Goal: Check status

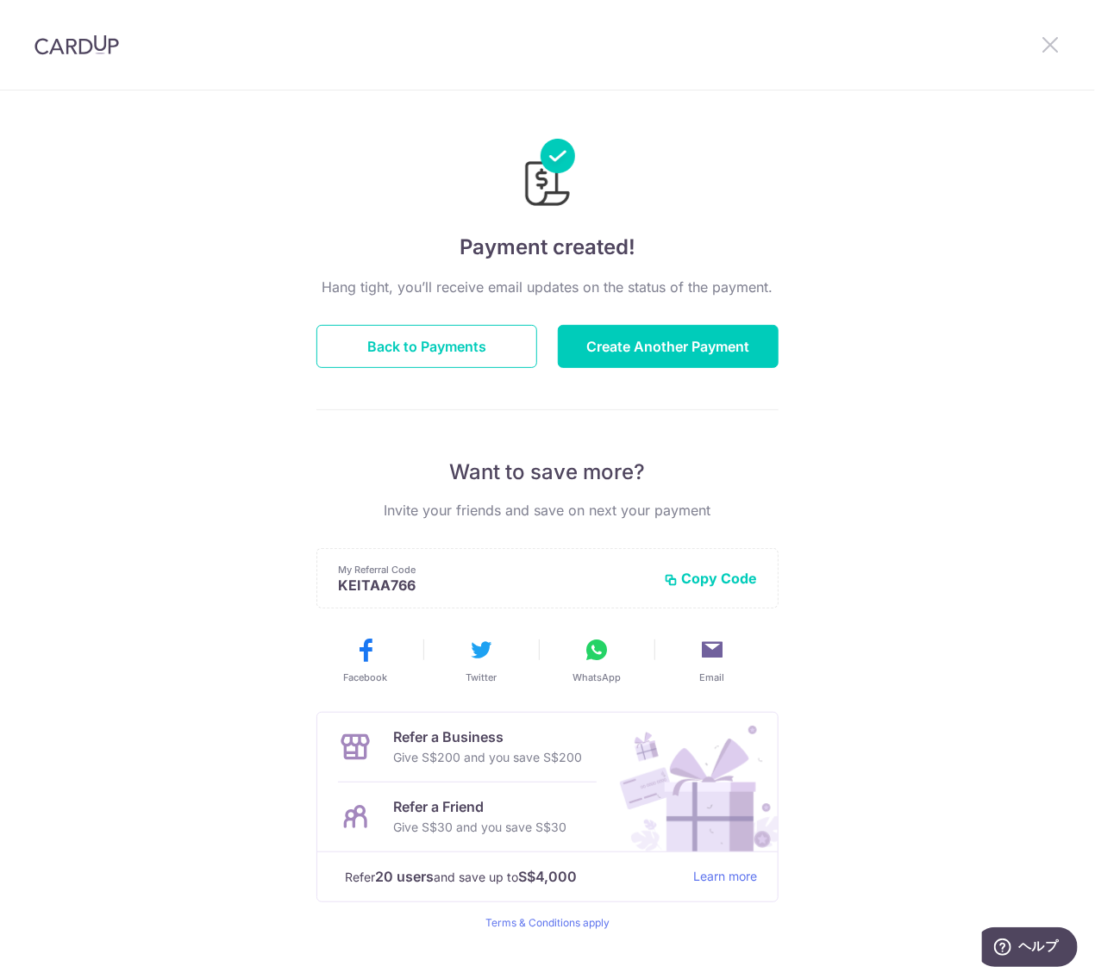
click at [1048, 46] on icon at bounding box center [1049, 45] width 21 height 22
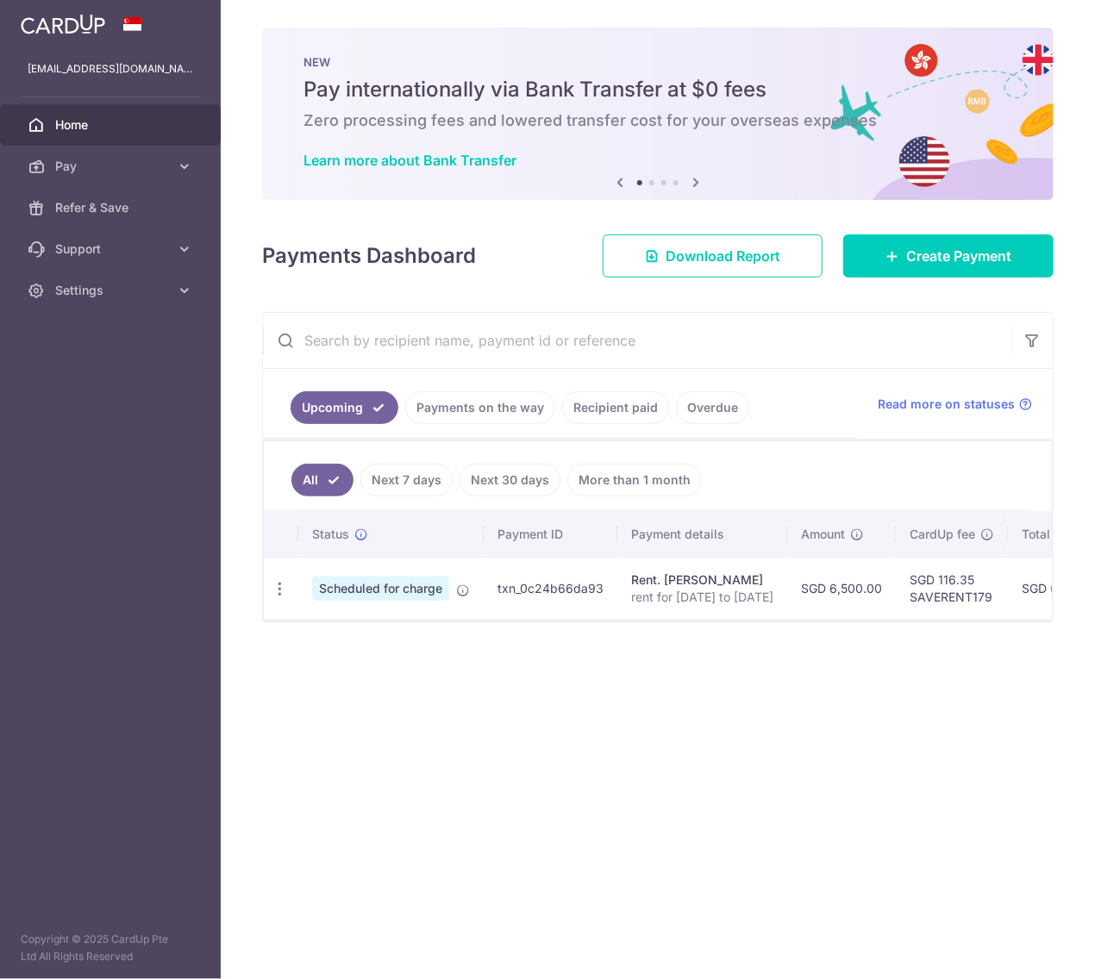
click at [630, 409] on link "Recipient paid" at bounding box center [615, 407] width 107 height 33
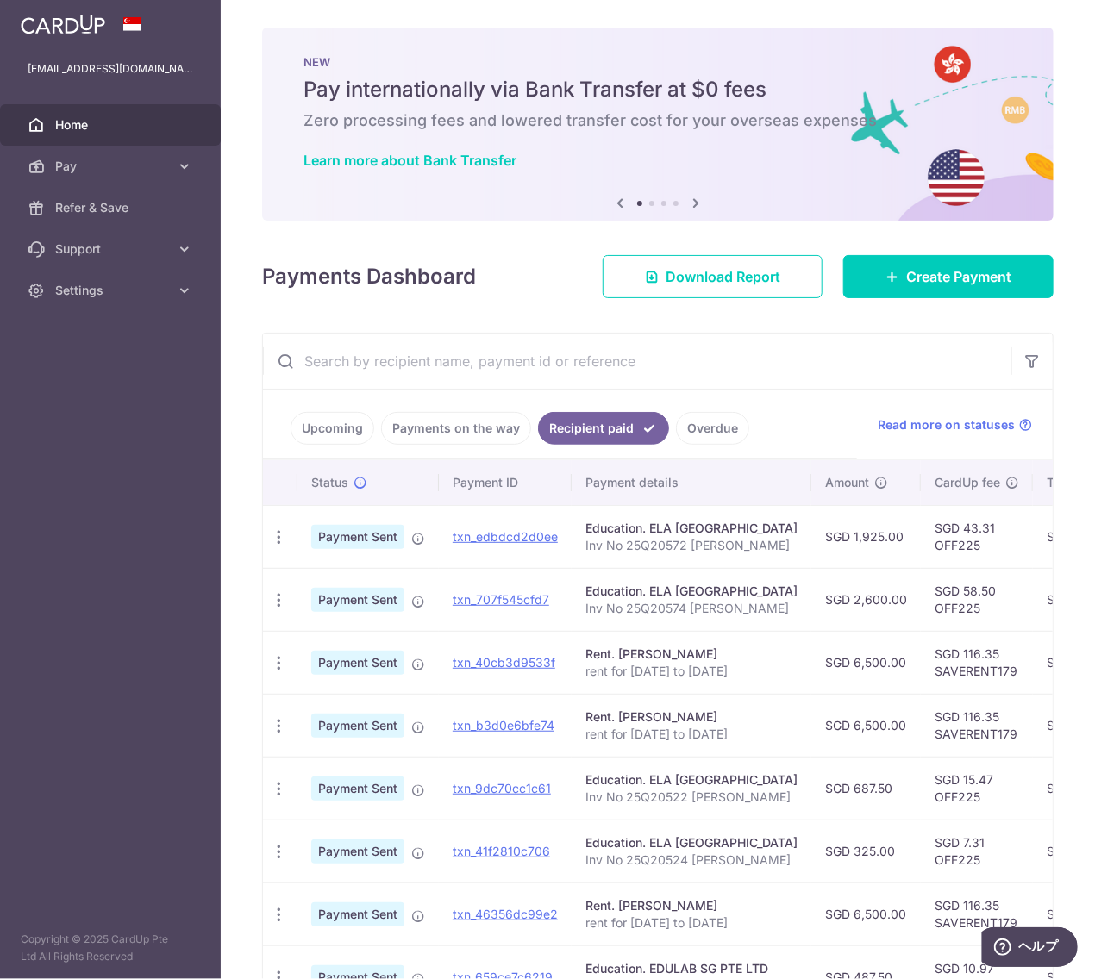
scroll to position [86, 0]
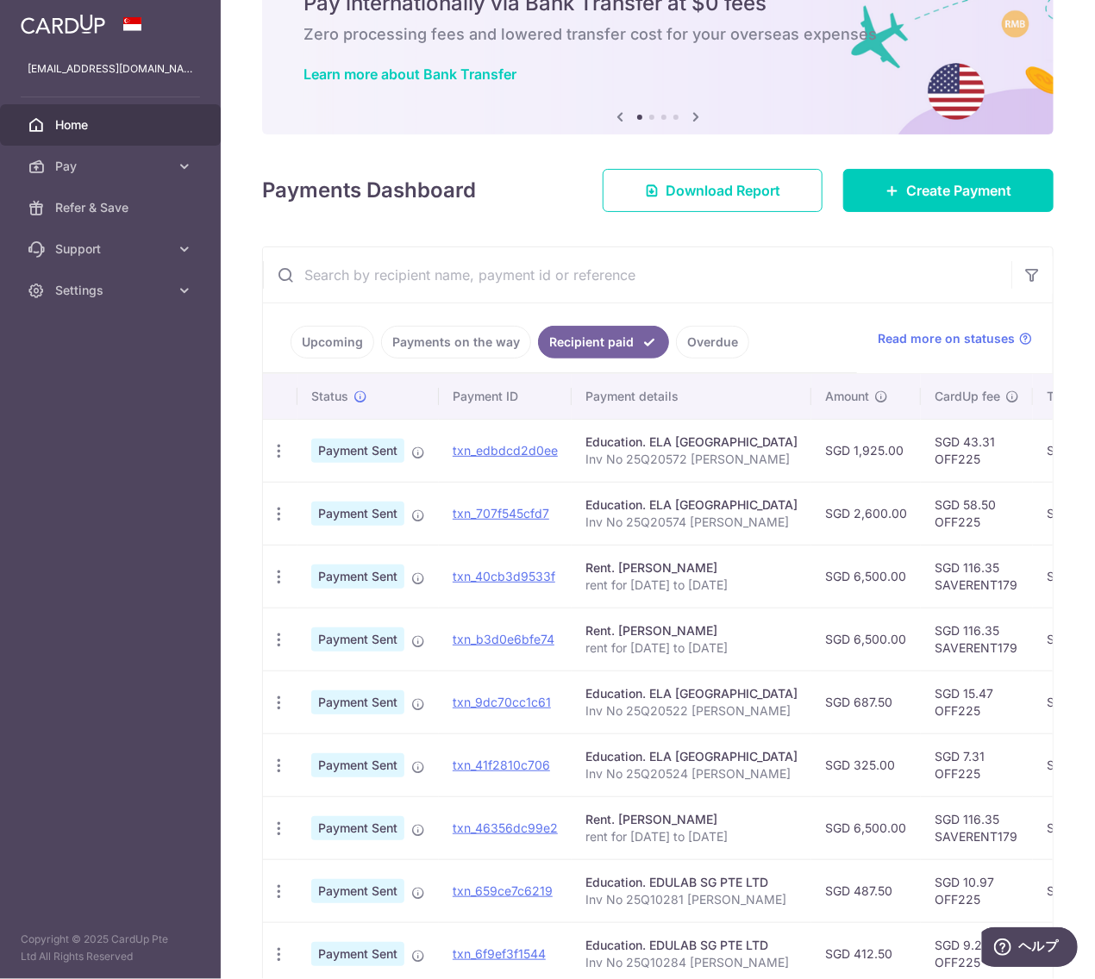
click at [700, 345] on link "Overdue" at bounding box center [712, 342] width 73 height 33
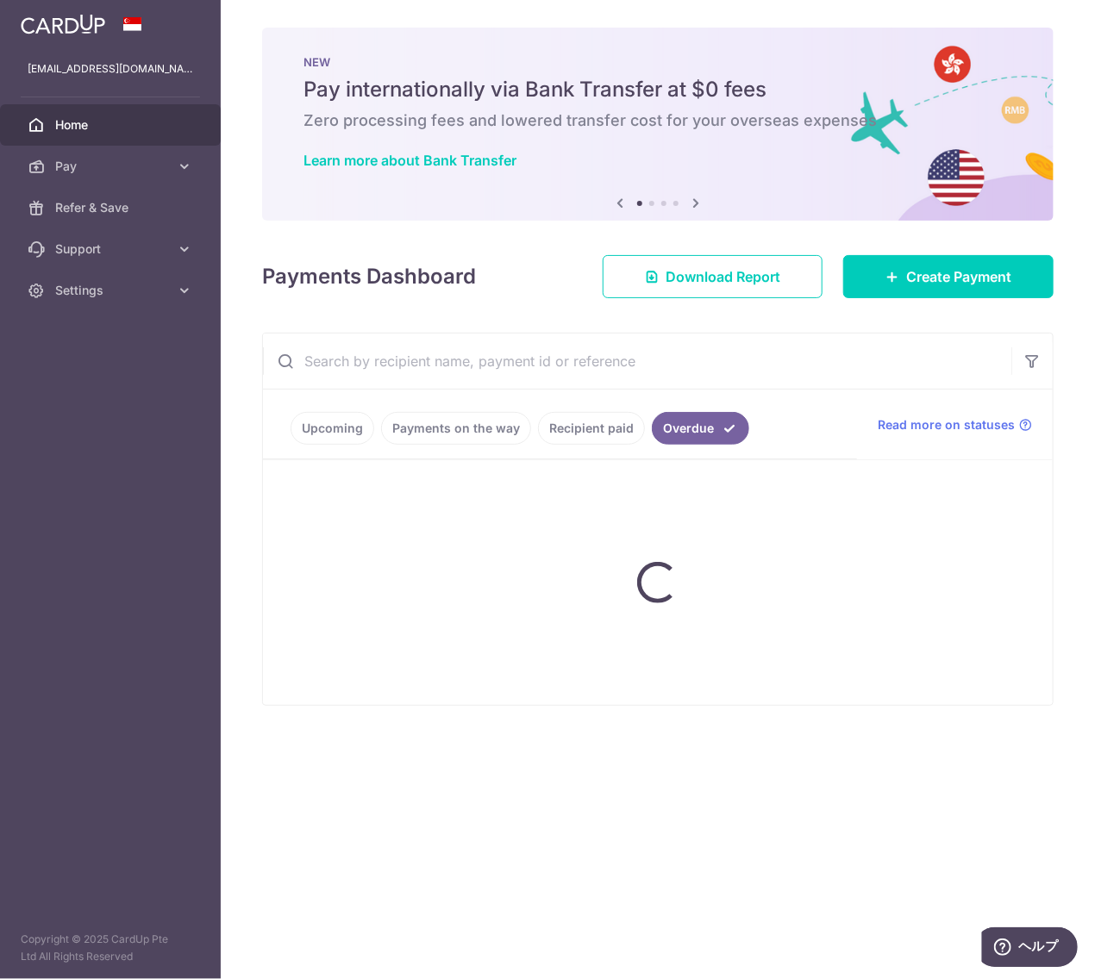
scroll to position [0, 0]
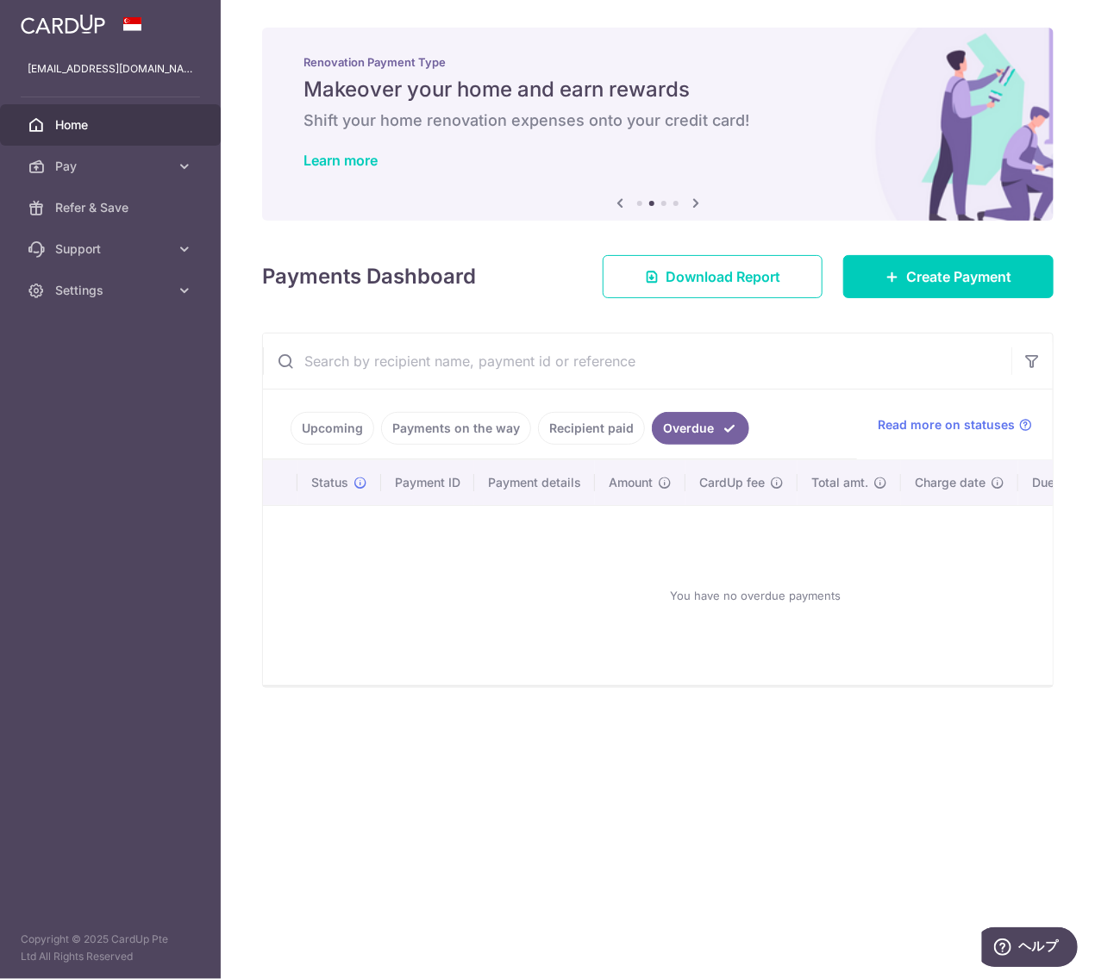
click at [577, 432] on link "Recipient paid" at bounding box center [591, 428] width 107 height 33
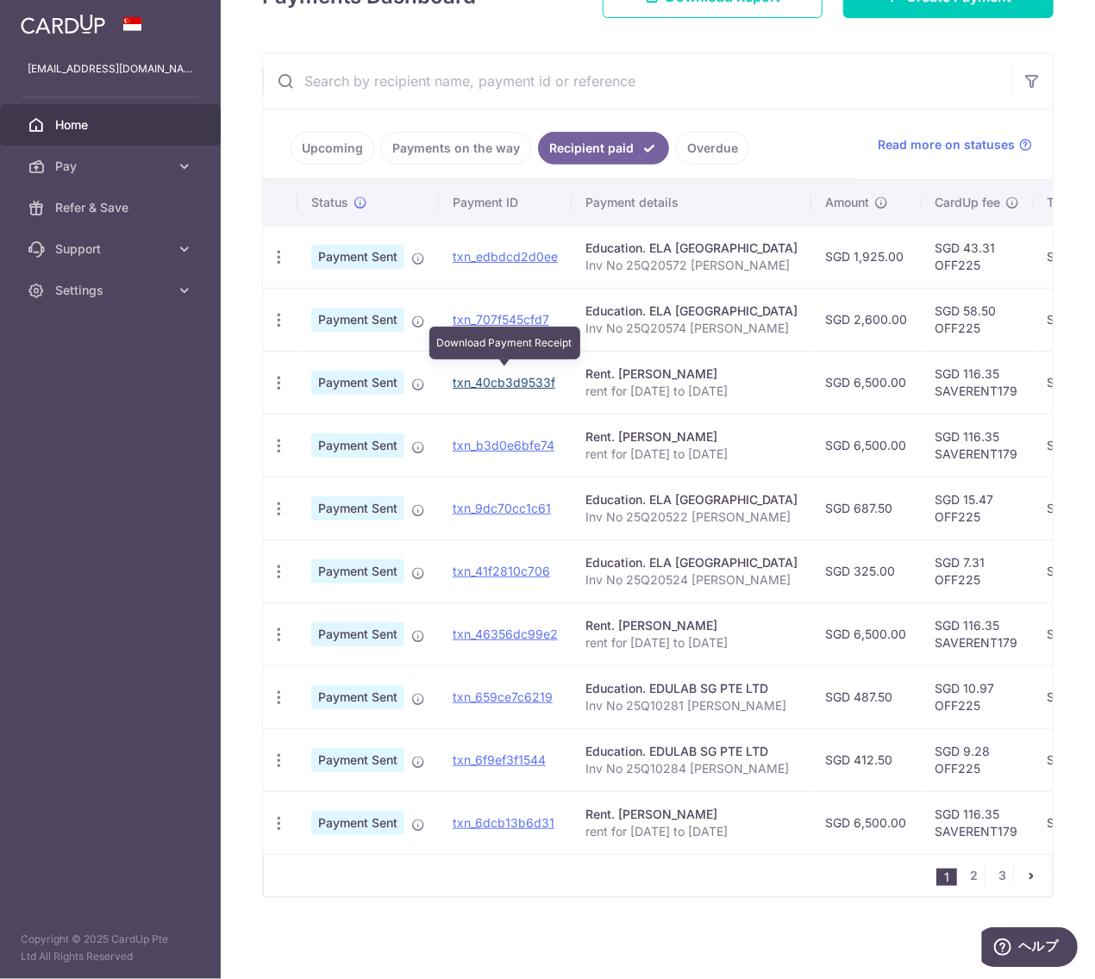
click at [515, 378] on link "txn_40cb3d9533f" at bounding box center [503, 382] width 103 height 15
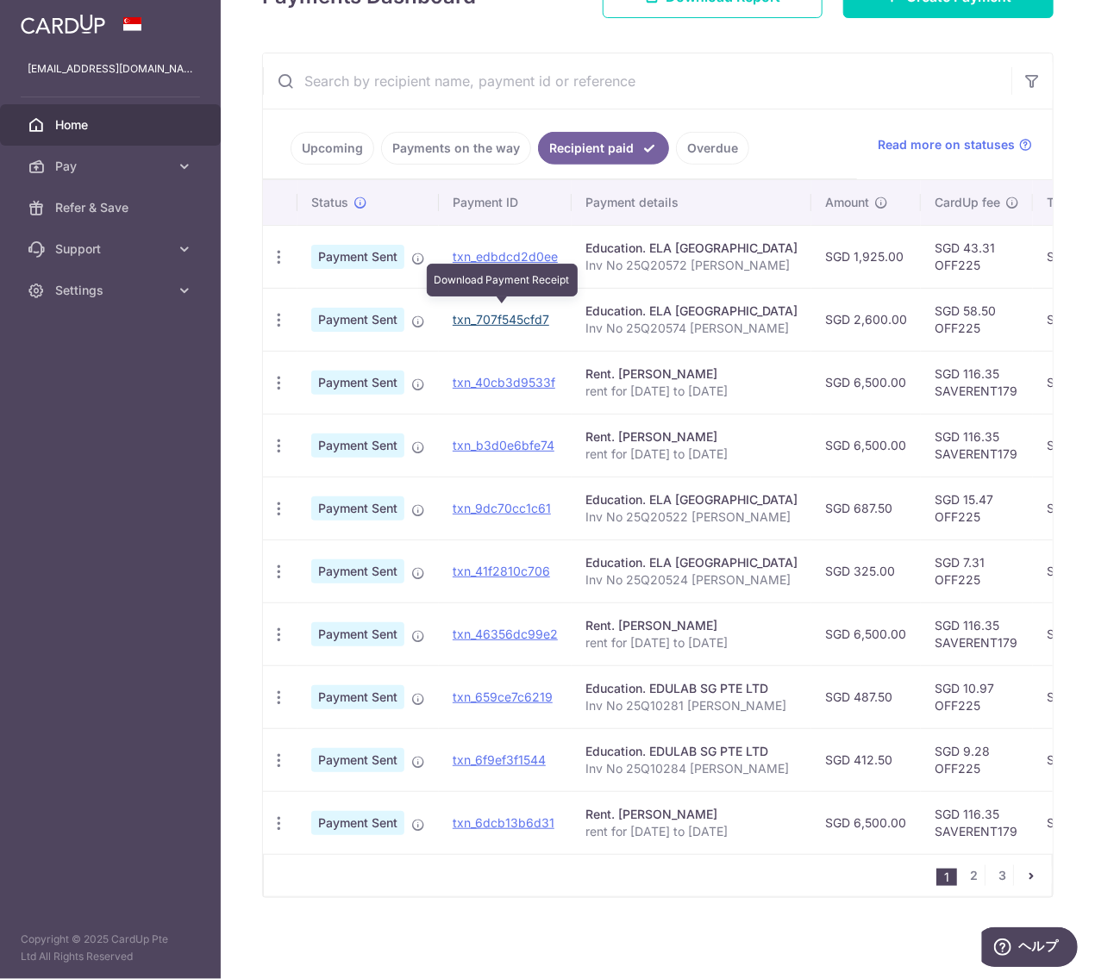
click at [511, 316] on link "txn_707f545cfd7" at bounding box center [500, 319] width 97 height 15
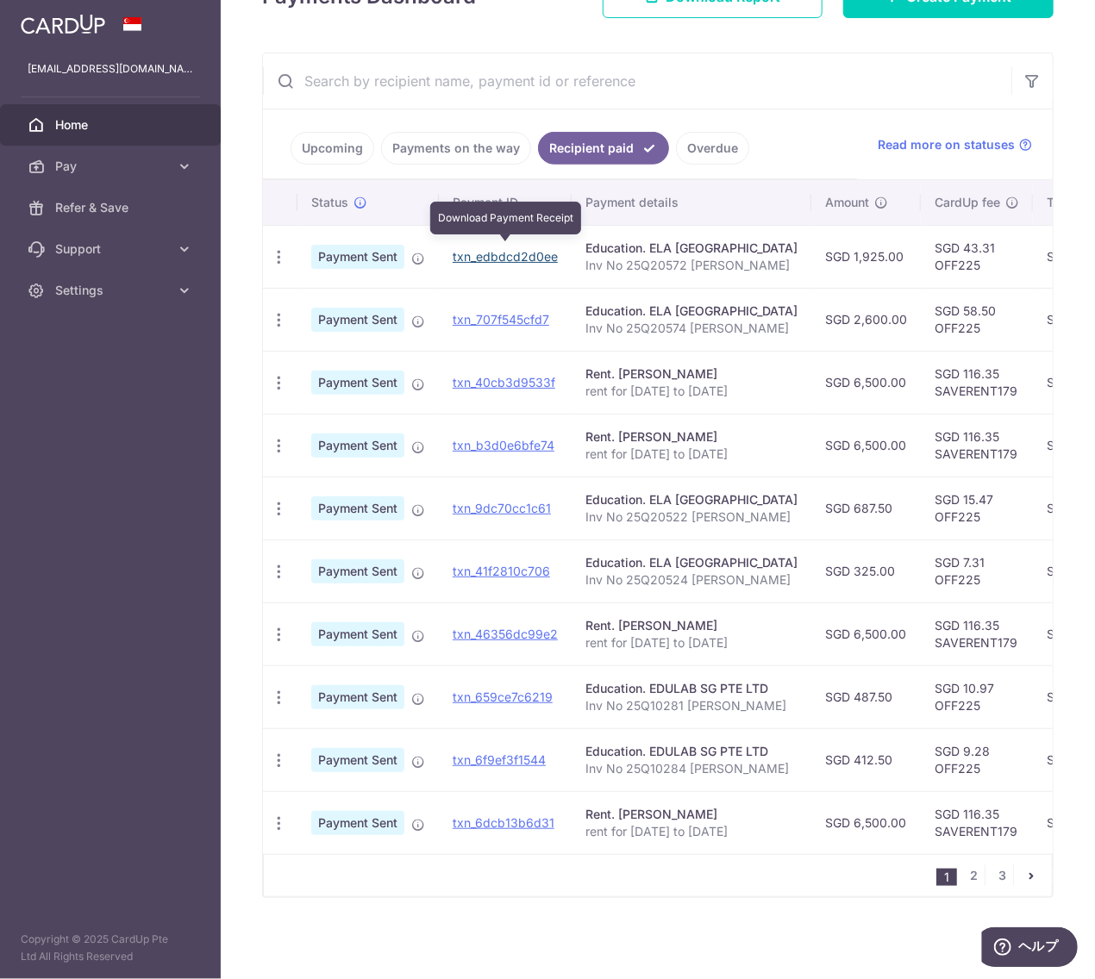
click at [510, 249] on link "txn_edbdcd2d0ee" at bounding box center [504, 256] width 105 height 15
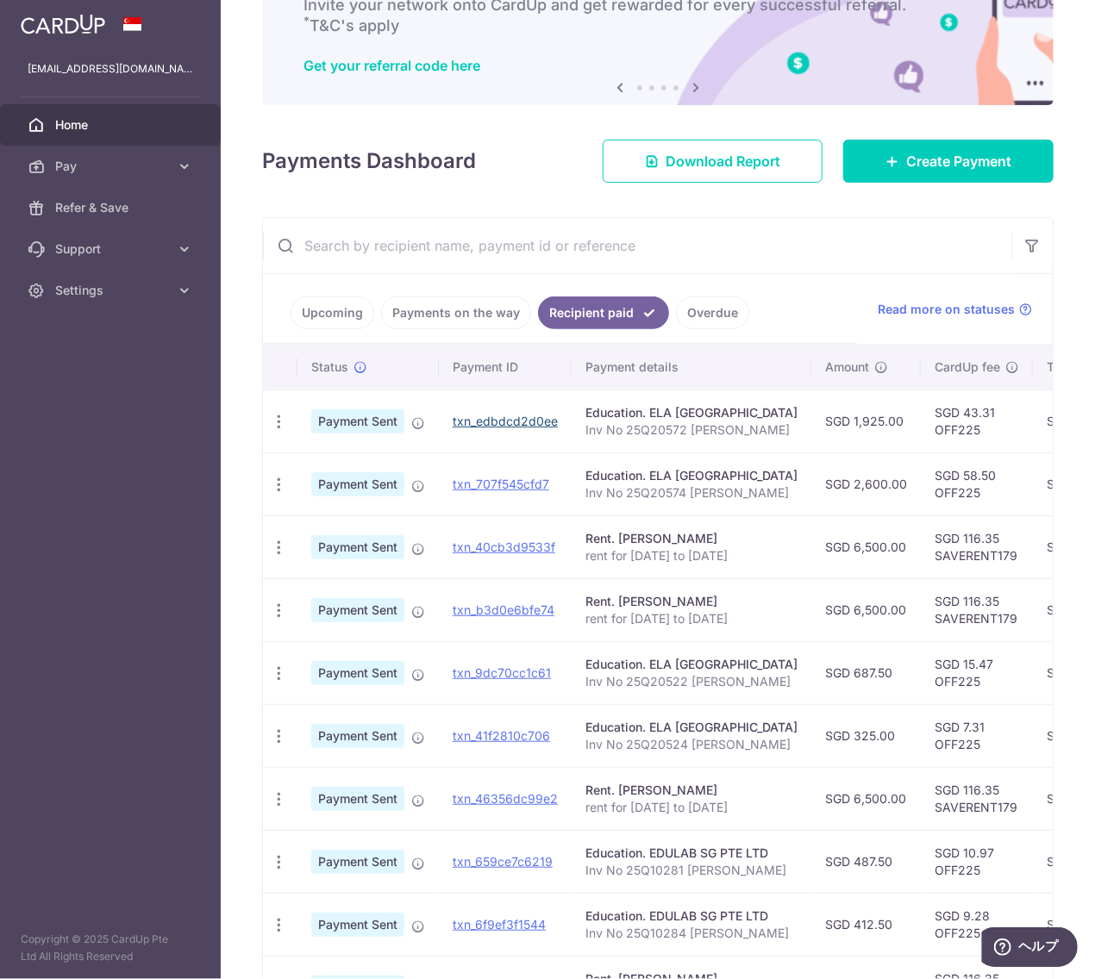
scroll to position [113, 0]
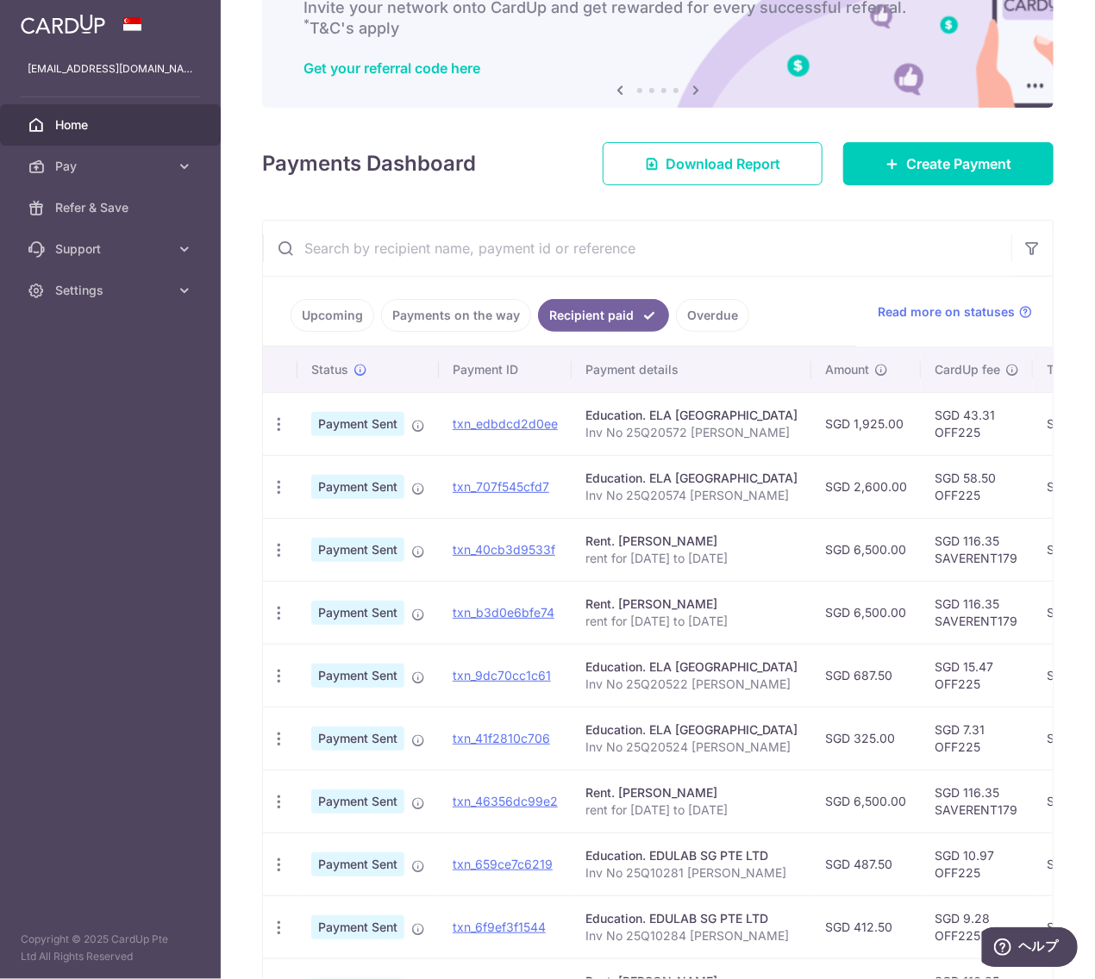
click at [334, 319] on link "Upcoming" at bounding box center [332, 315] width 84 height 33
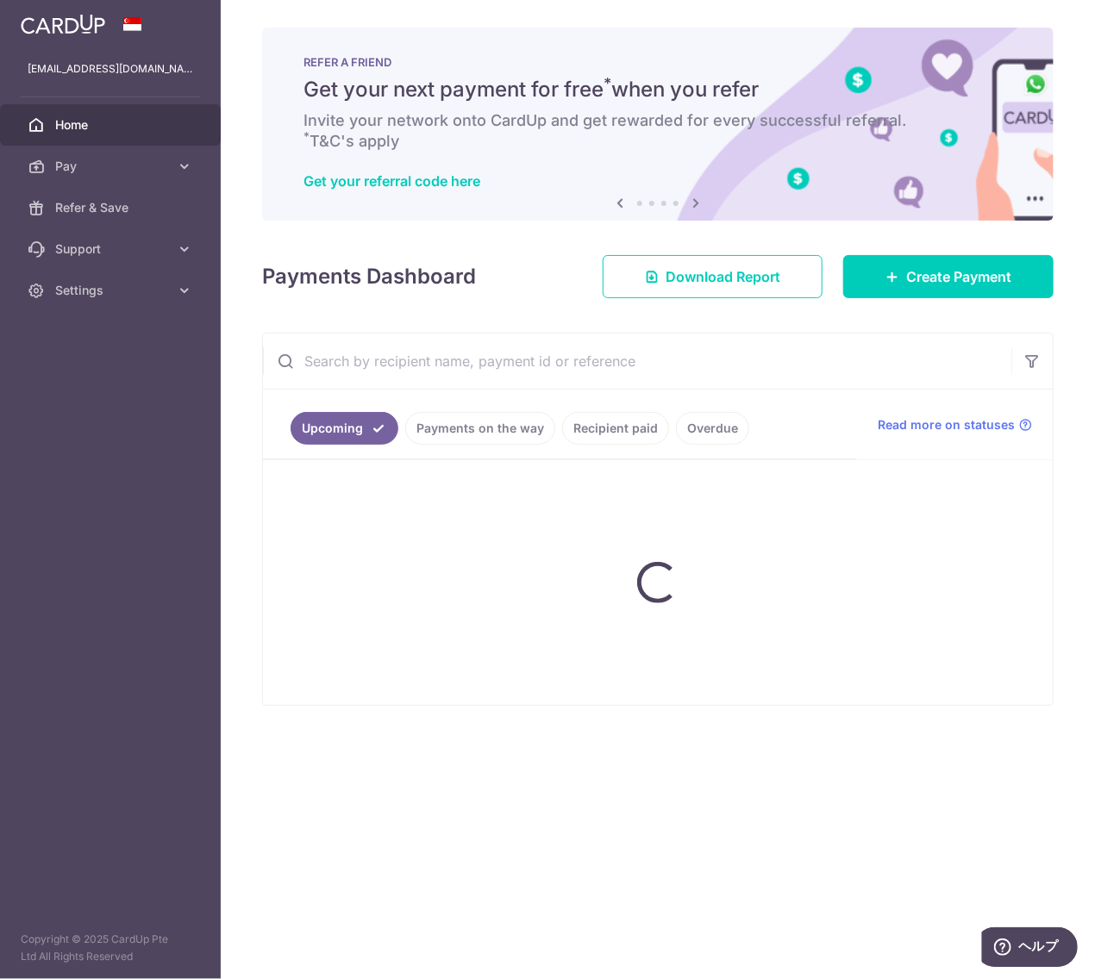
scroll to position [0, 0]
